Goal: Task Accomplishment & Management: Use online tool/utility

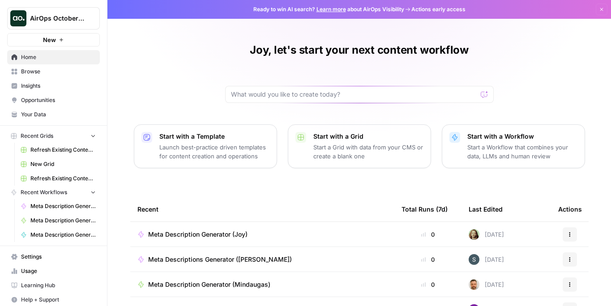
scroll to position [4, 0]
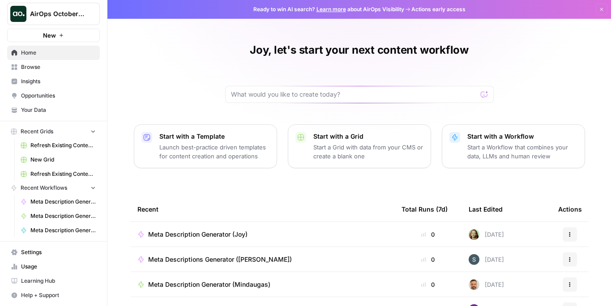
click at [39, 70] on span "Browse" at bounding box center [58, 67] width 75 height 8
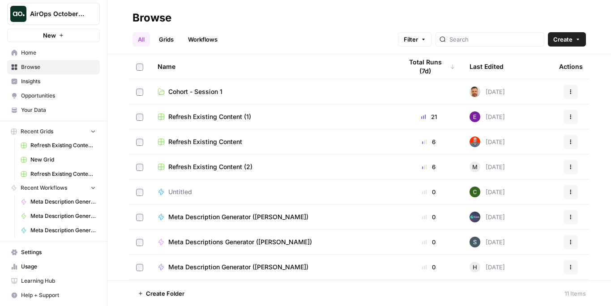
click at [189, 222] on td "Meta Description Generator ([PERSON_NAME])" at bounding box center [272, 216] width 245 height 25
click at [188, 216] on span "Meta Description Generator ([PERSON_NAME])" at bounding box center [238, 216] width 140 height 9
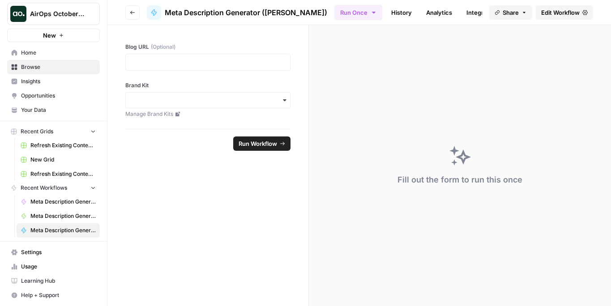
click at [130, 16] on button "Go back" at bounding box center [132, 12] width 14 height 14
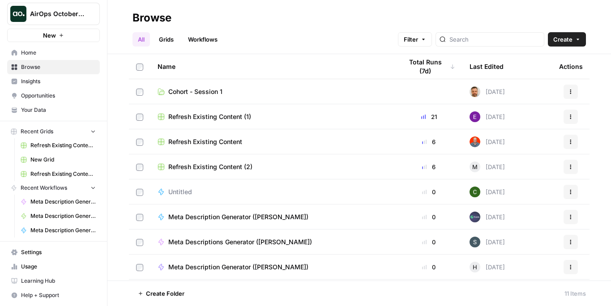
click at [56, 105] on link "Your Data" at bounding box center [53, 110] width 93 height 14
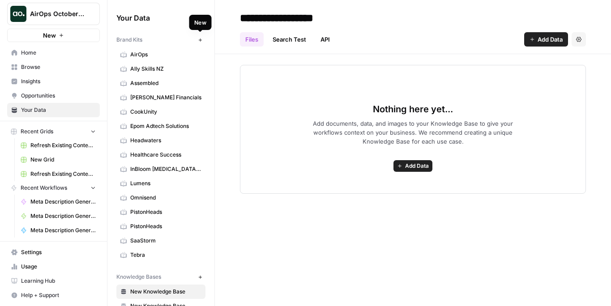
click at [200, 42] on icon "button" at bounding box center [200, 40] width 5 height 5
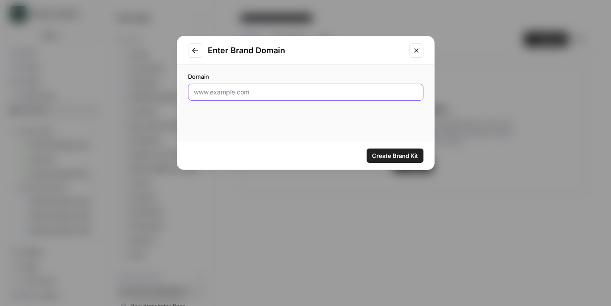
click at [259, 93] on input "Domain" at bounding box center [306, 92] width 224 height 9
paste input "[URL][DOMAIN_NAME]"
type input "[URL][DOMAIN_NAME]"
click at [407, 159] on span "Create Brand Kit" at bounding box center [395, 155] width 46 height 9
